Goal: Information Seeking & Learning: Learn about a topic

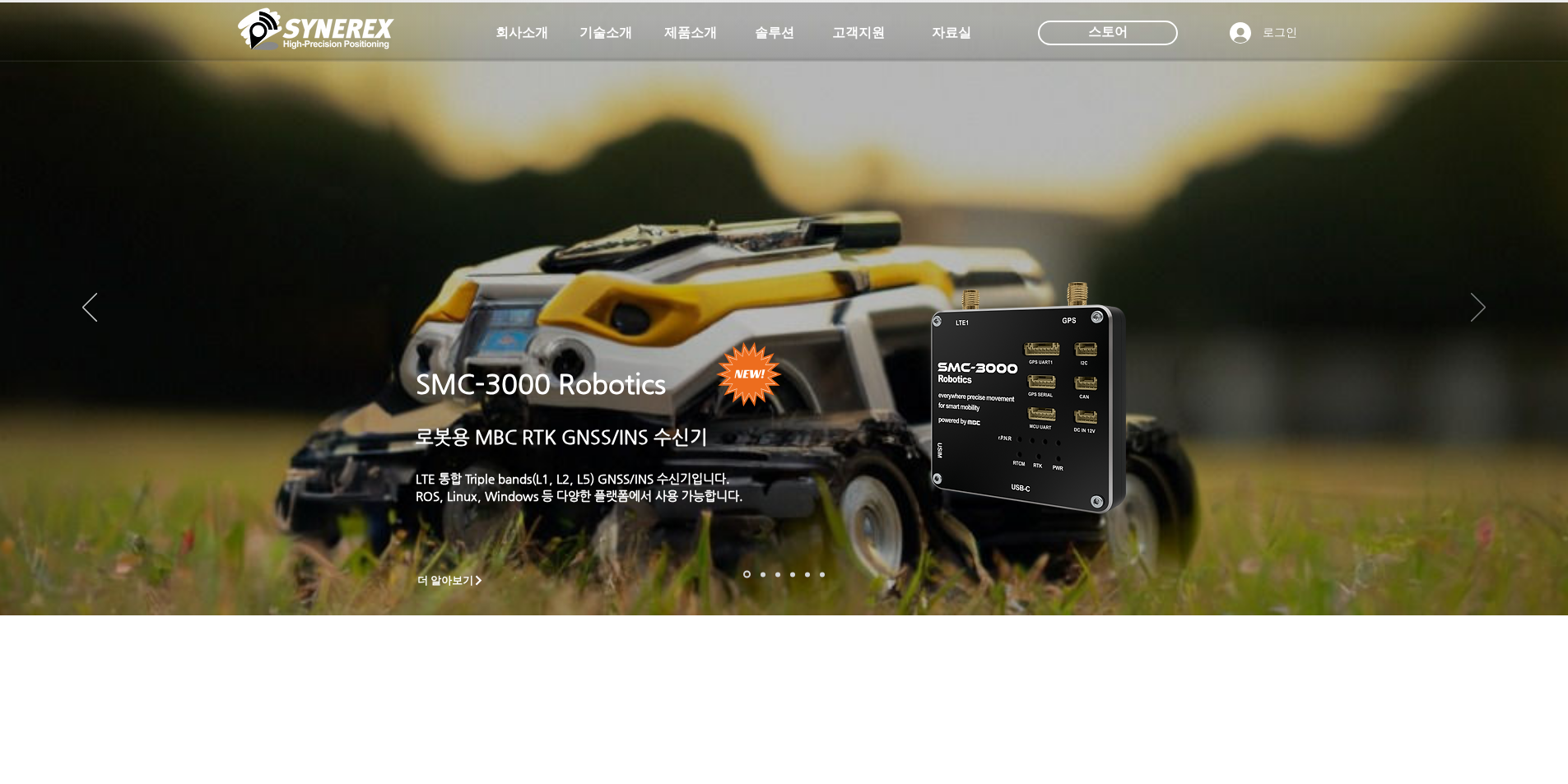
click at [1480, 306] on icon "다음" at bounding box center [1478, 306] width 15 height 29
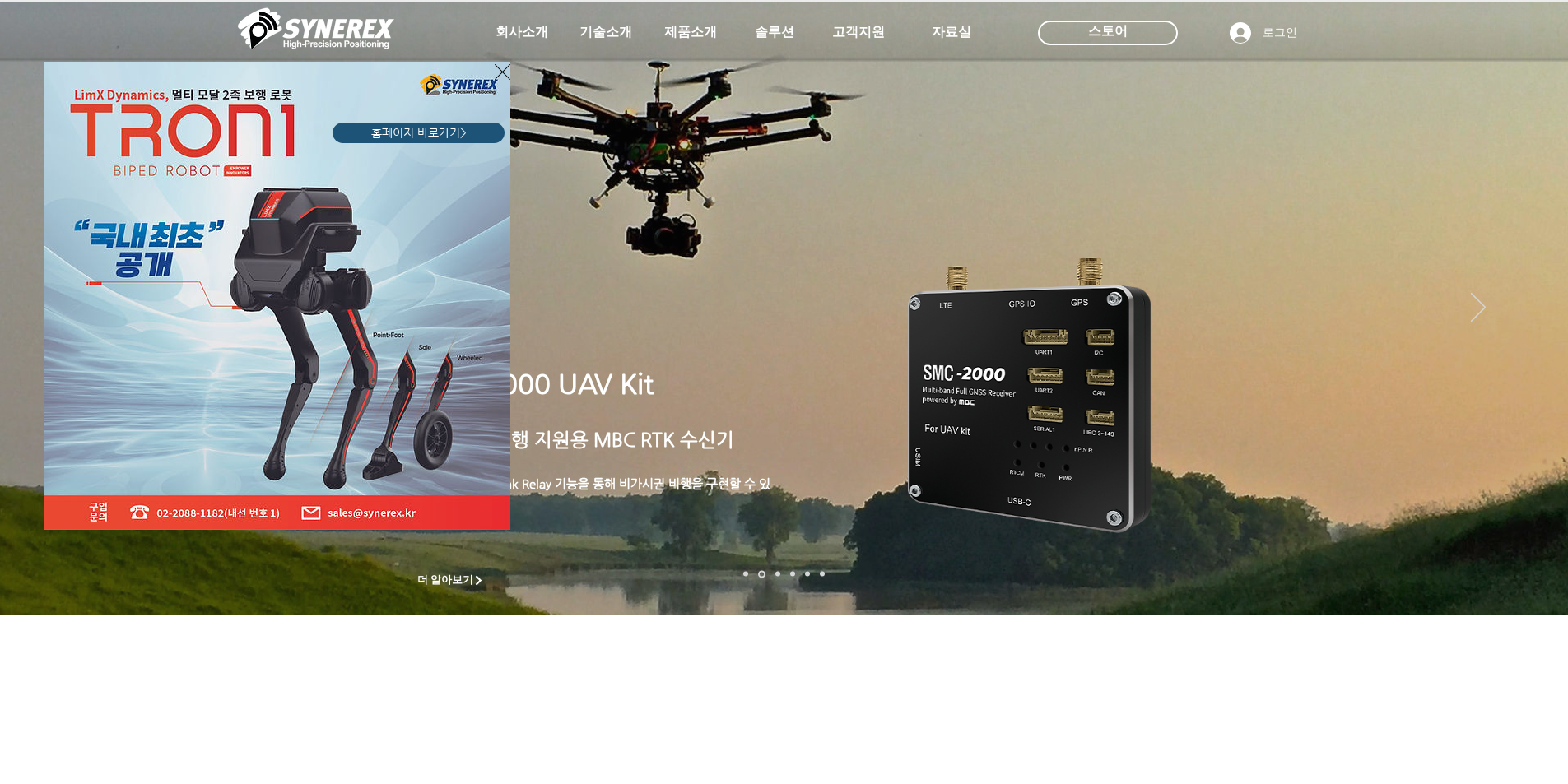
click at [439, 122] on link "홈페이지 바로가기>" at bounding box center [419, 132] width 172 height 20
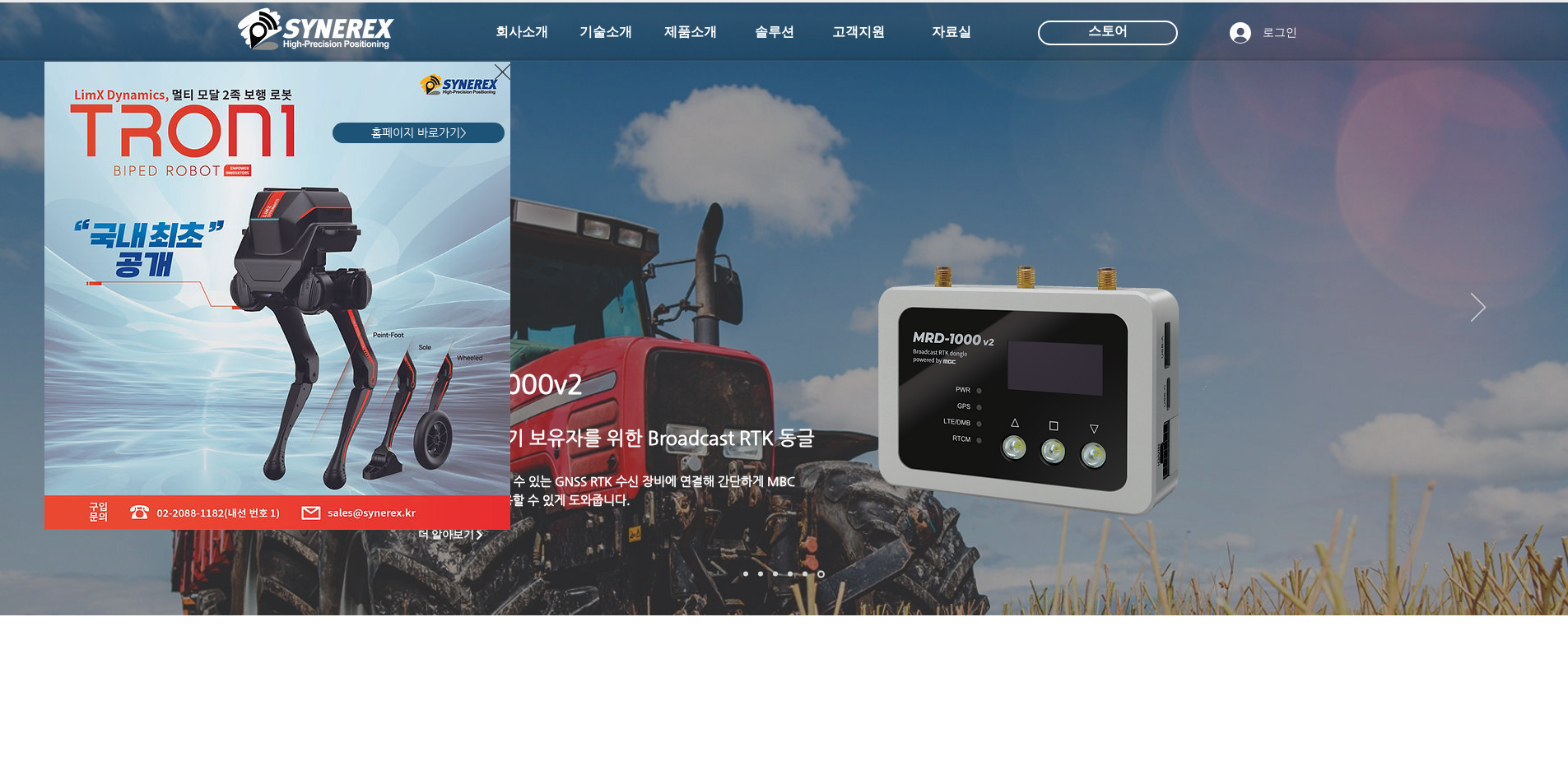
click at [503, 73] on icon "사이트로 돌아가기" at bounding box center [502, 72] width 16 height 20
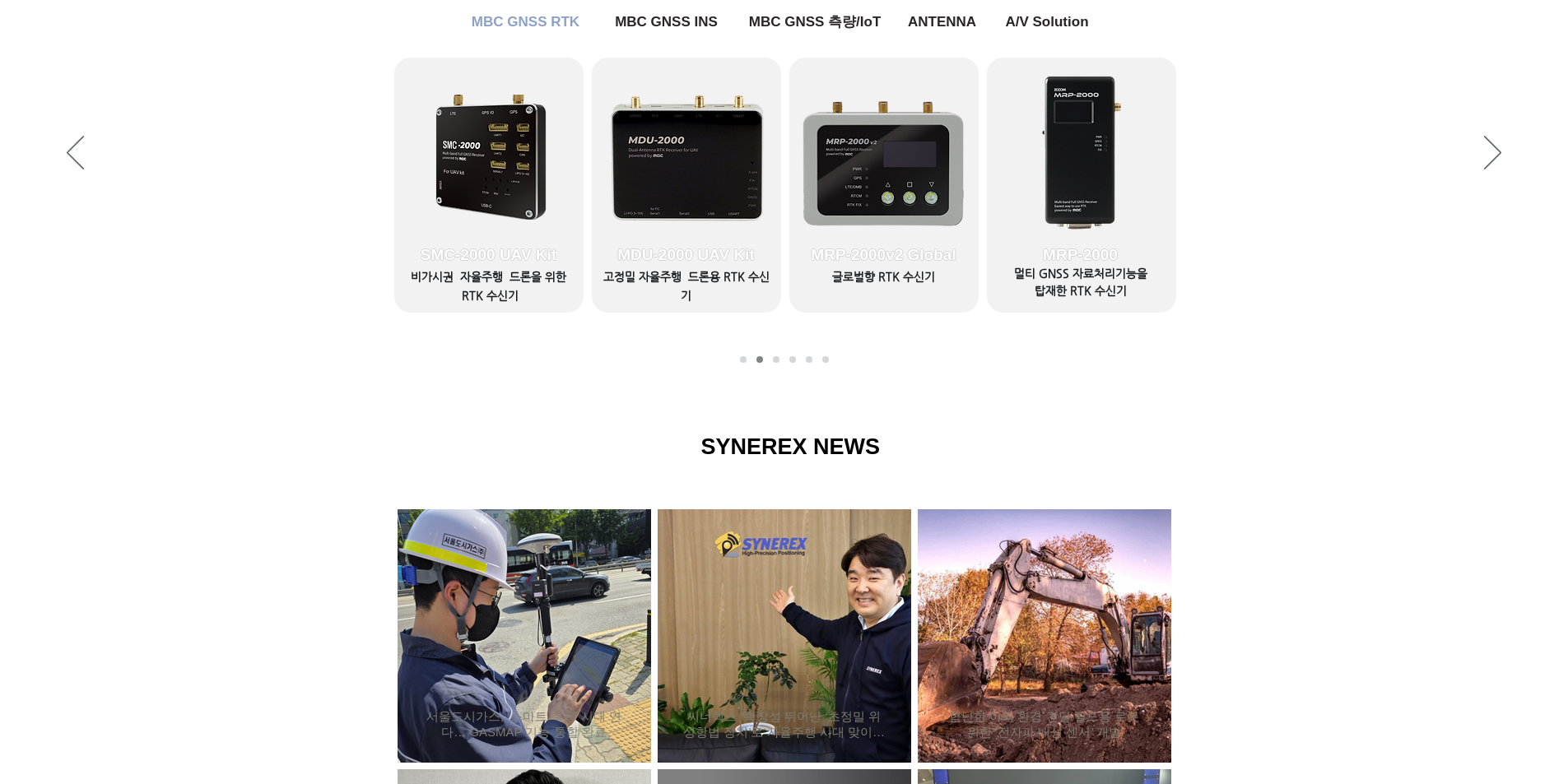
scroll to position [549, 0]
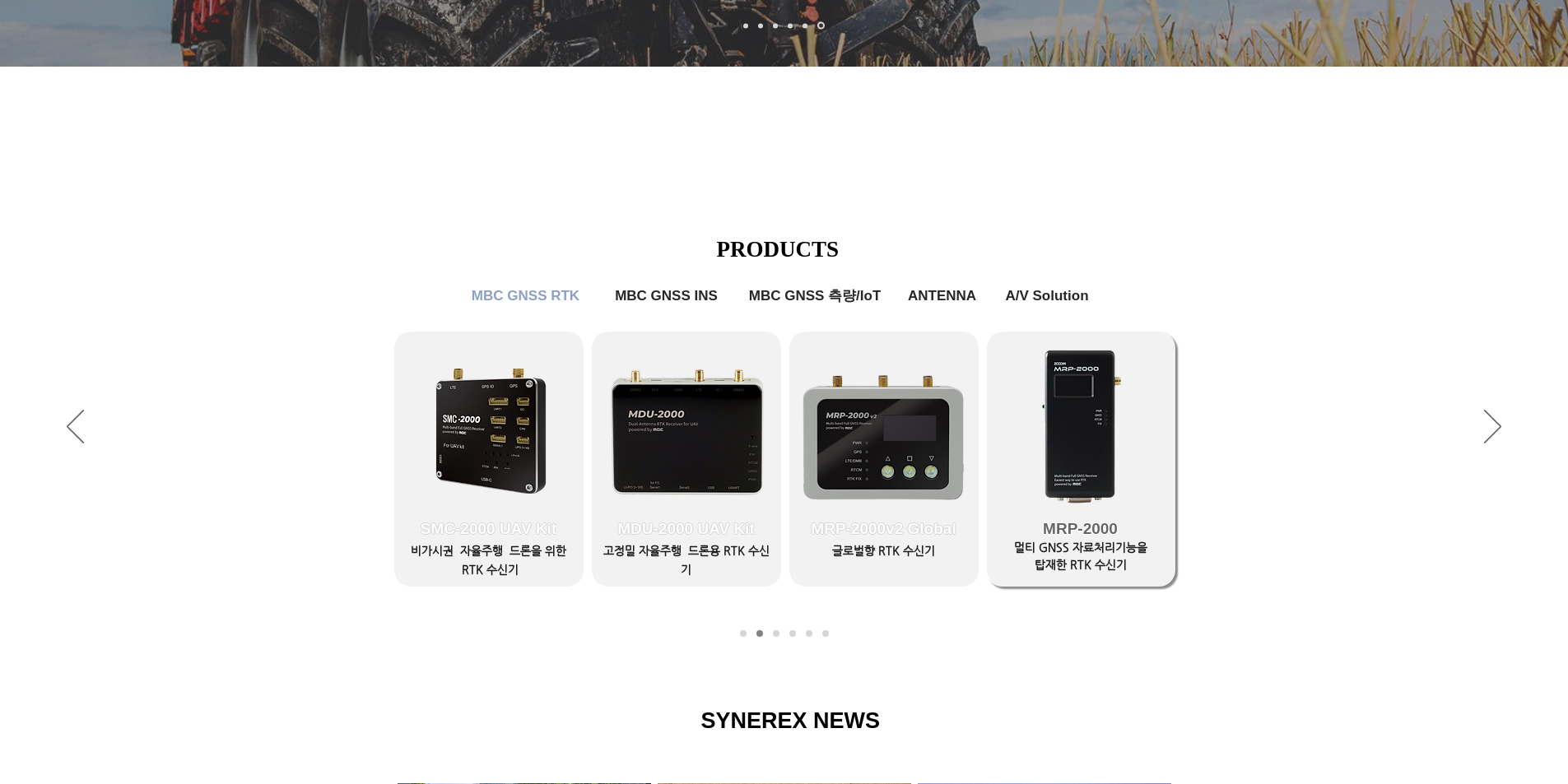
click at [1098, 408] on link "MRP-2000" at bounding box center [1081, 458] width 189 height 255
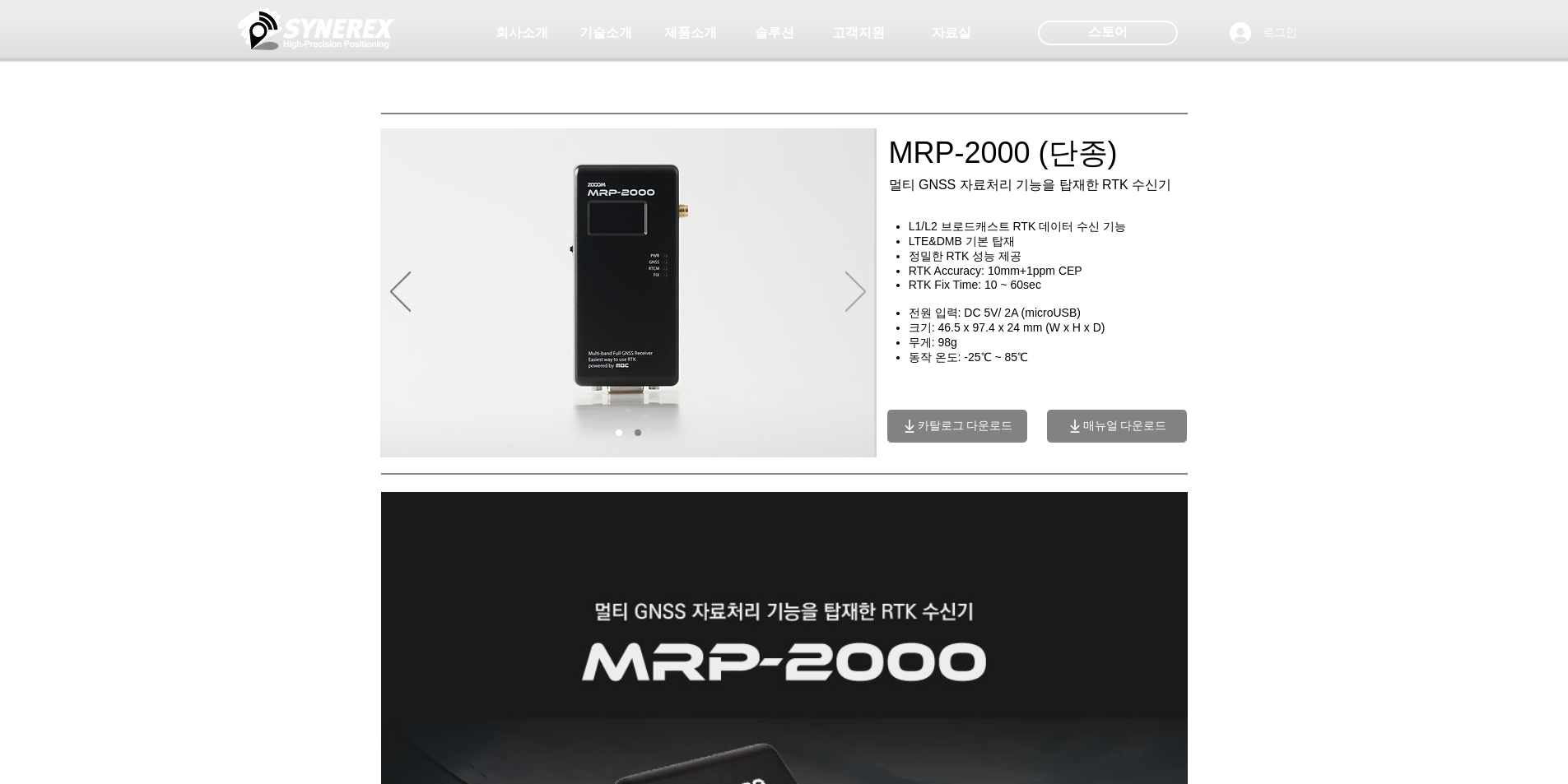
click at [847, 291] on icon "다음" at bounding box center [856, 292] width 20 height 41
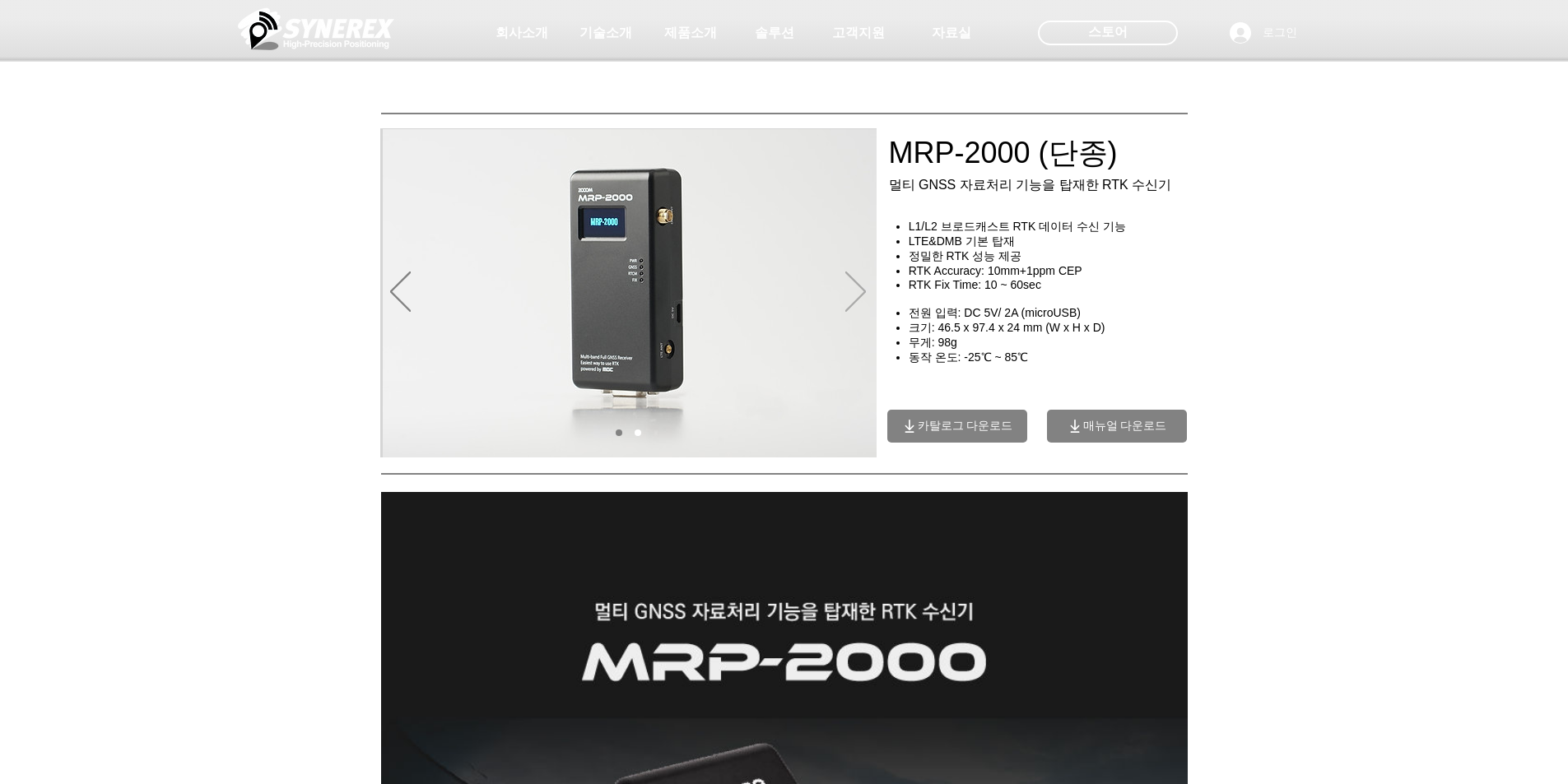
click at [847, 291] on icon "다음" at bounding box center [856, 292] width 20 height 41
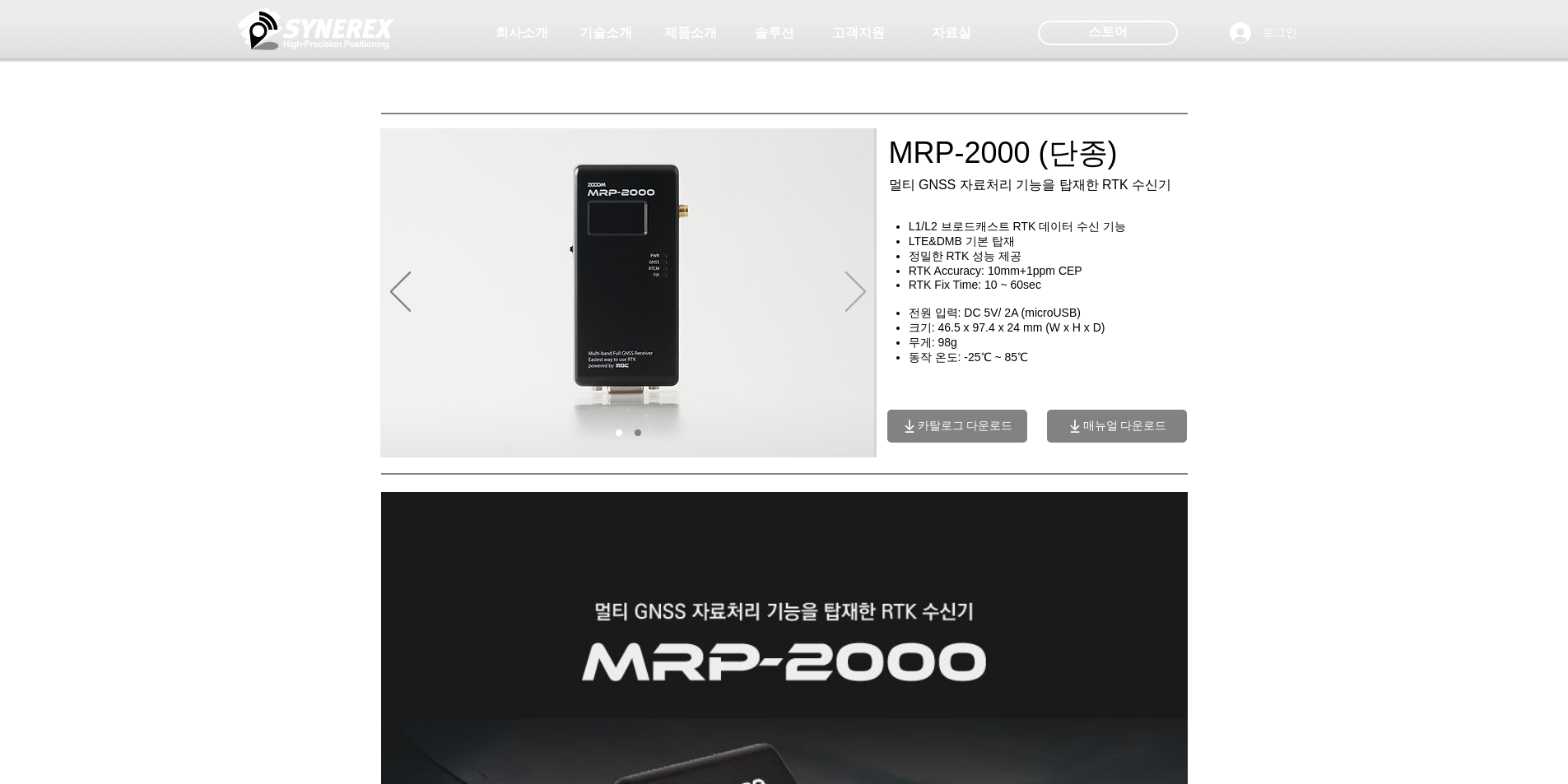
click at [847, 291] on icon "다음" at bounding box center [856, 292] width 20 height 41
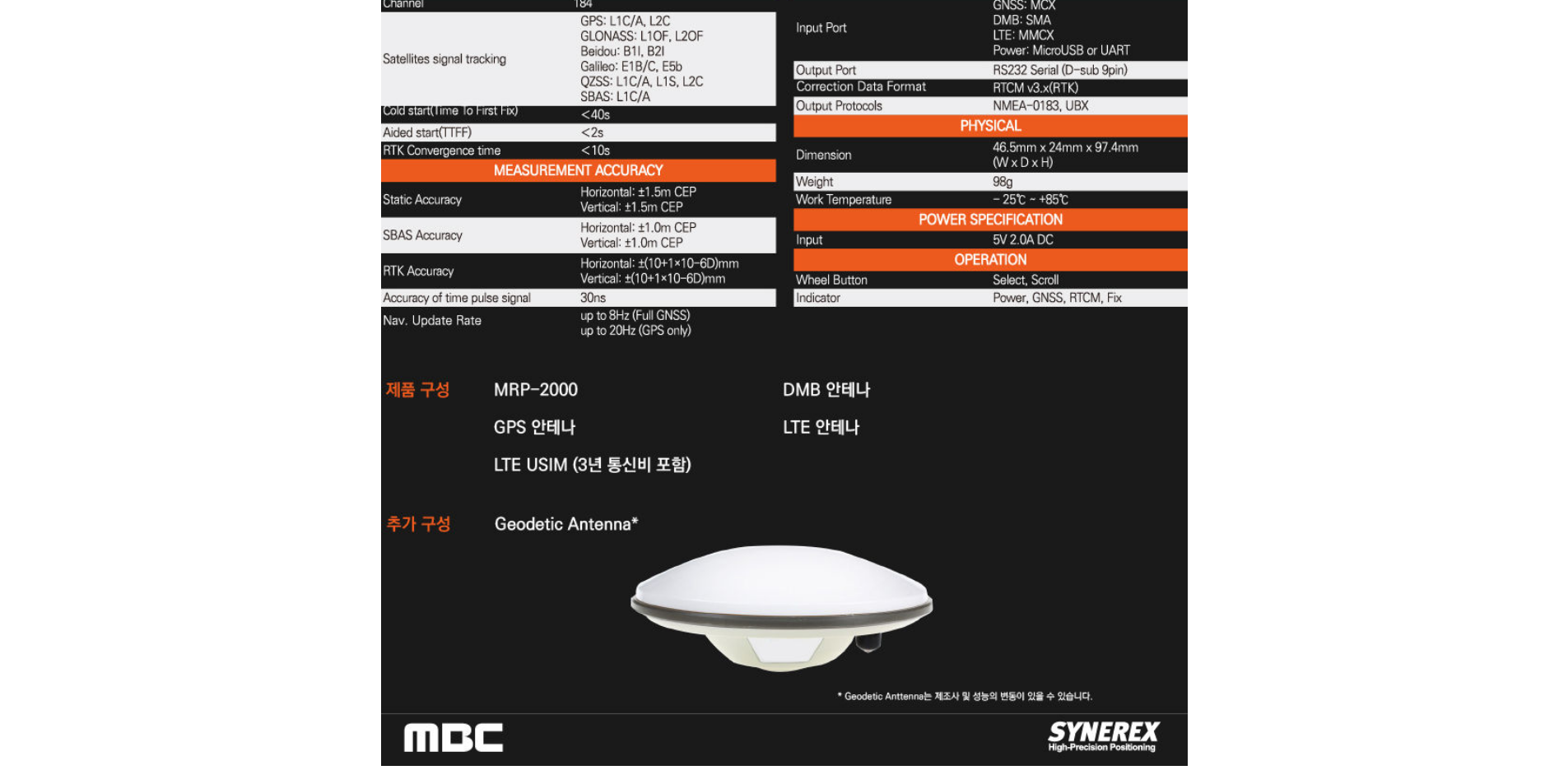
scroll to position [5102, 0]
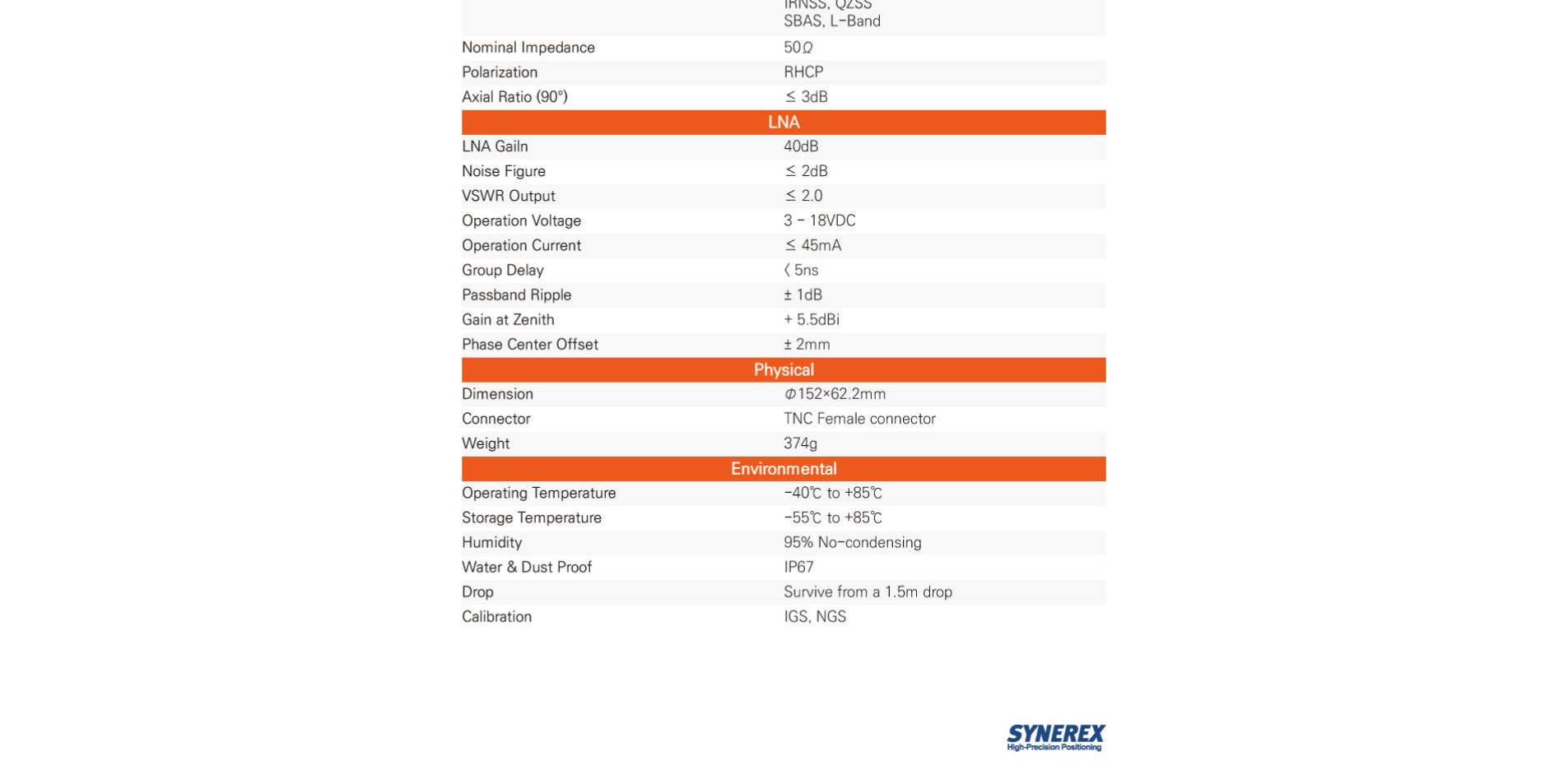
scroll to position [960, 0]
